Goal: Navigation & Orientation: Find specific page/section

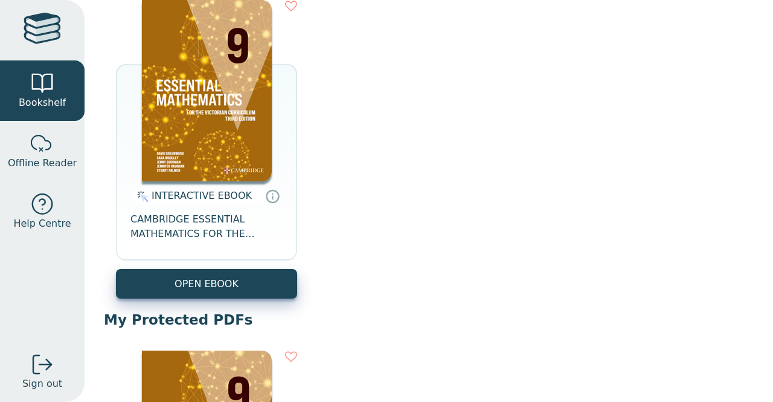
scroll to position [151, 0]
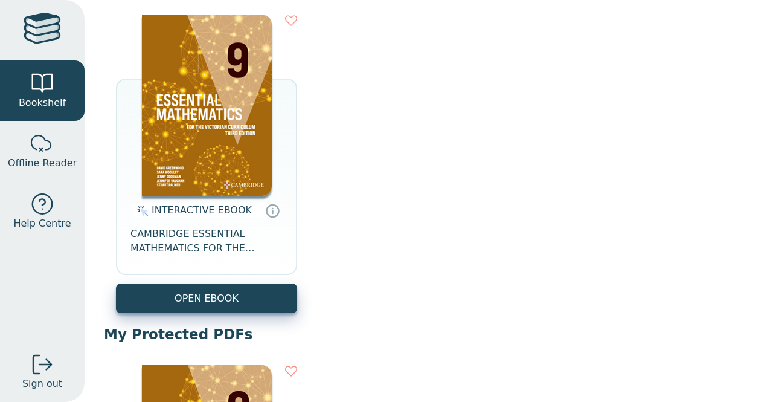
click at [240, 150] on img at bounding box center [207, 104] width 130 height 181
click at [189, 139] on img at bounding box center [207, 104] width 130 height 181
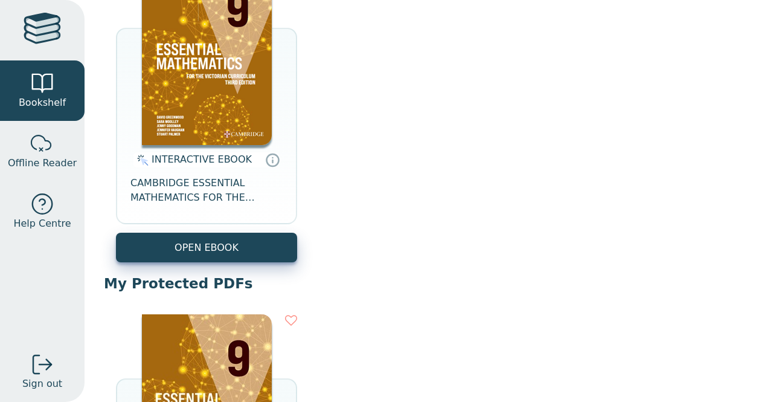
scroll to position [319, 0]
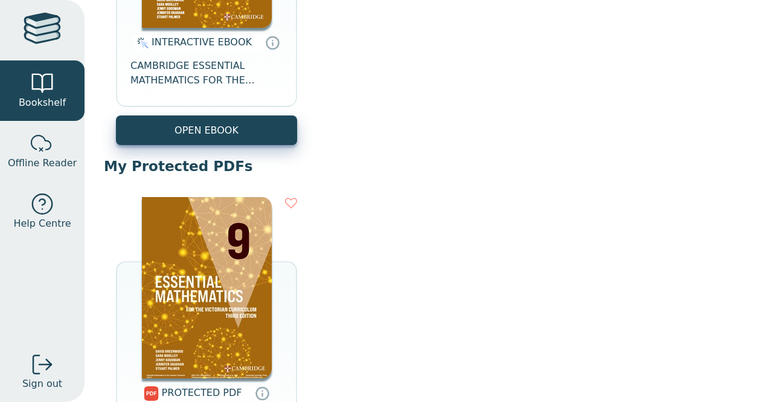
click at [216, 266] on img at bounding box center [207, 287] width 130 height 181
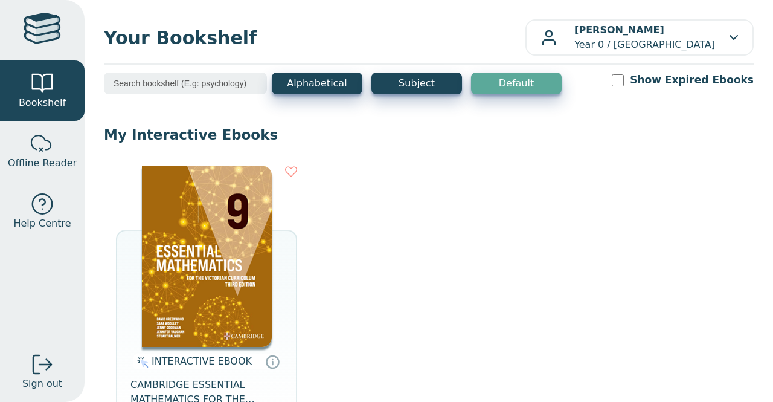
scroll to position [5, 0]
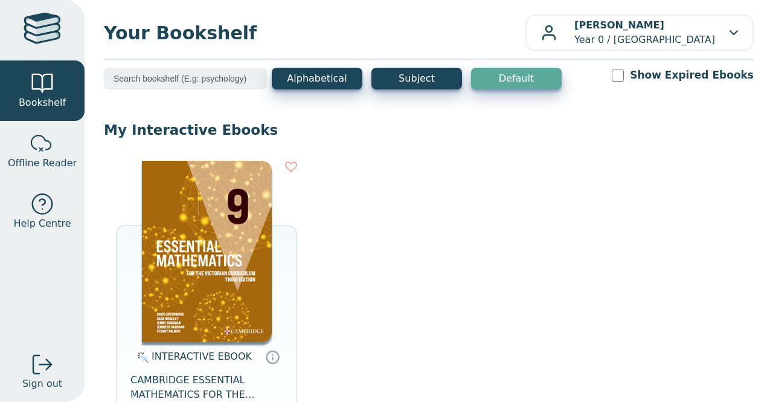
click at [258, 263] on img at bounding box center [207, 251] width 130 height 181
click at [220, 214] on img at bounding box center [207, 251] width 130 height 181
